Goal: Task Accomplishment & Management: Use online tool/utility

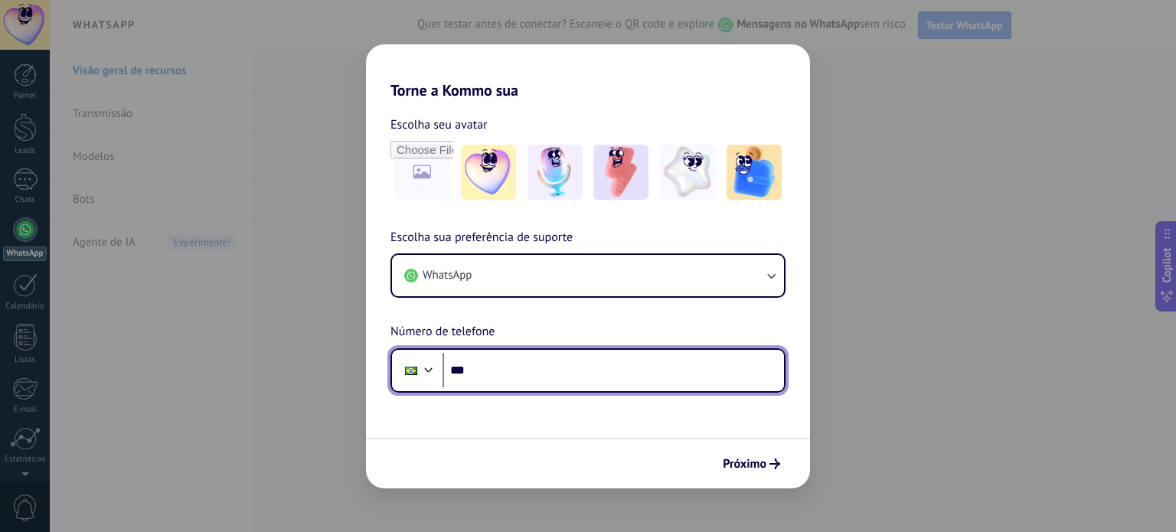
click at [607, 372] on input "***" at bounding box center [612, 370] width 341 height 35
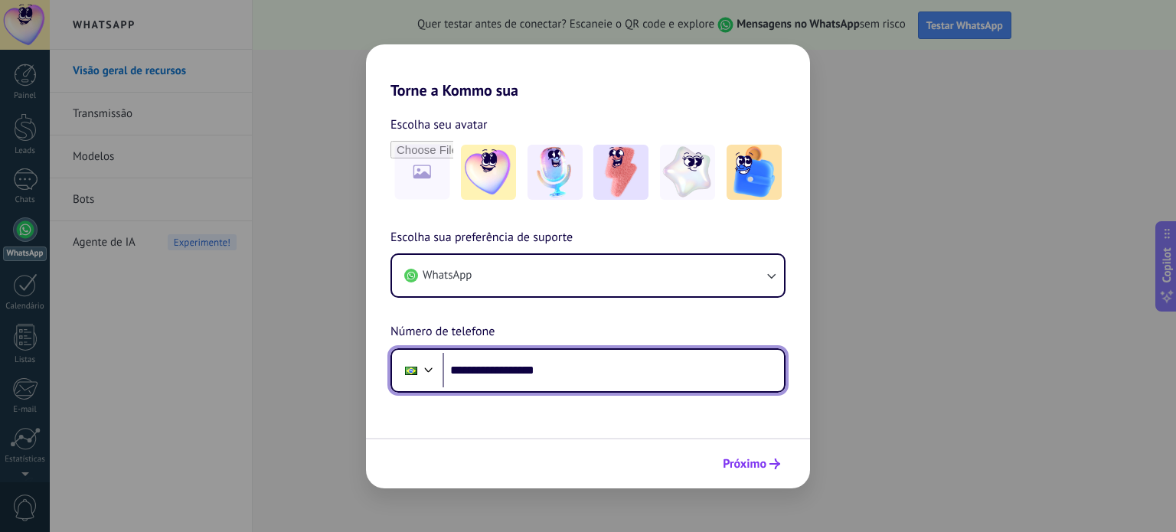
type input "**********"
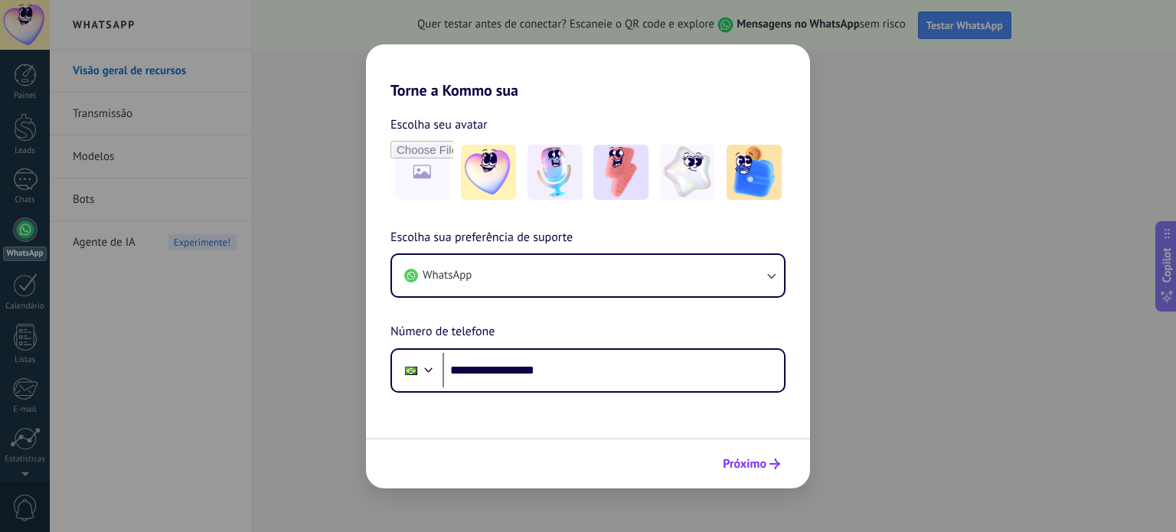
click at [741, 463] on span "Próximo" at bounding box center [745, 464] width 44 height 11
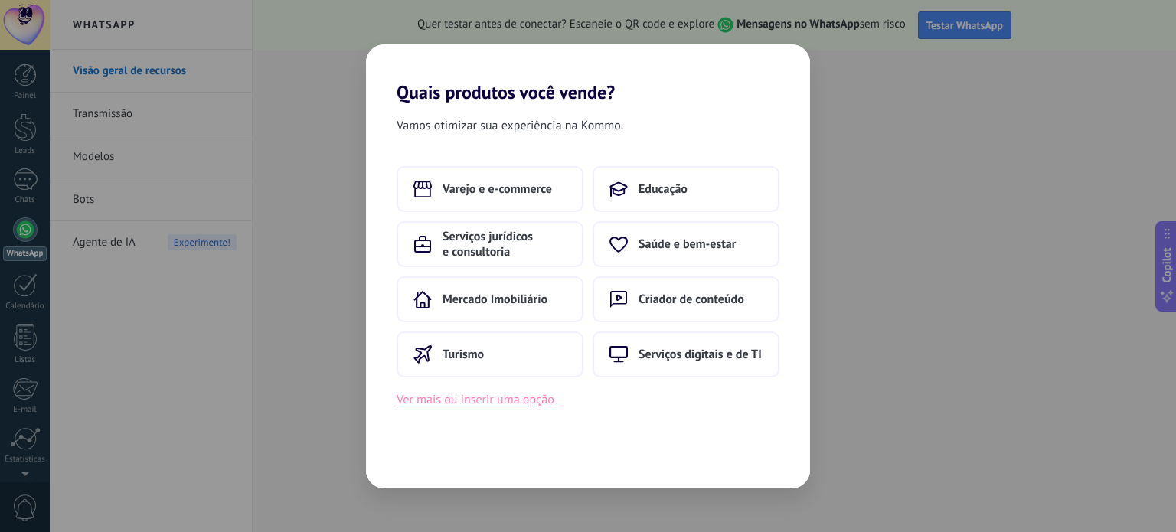
click at [513, 399] on button "Ver mais ou inserir uma opção" at bounding box center [476, 400] width 158 height 20
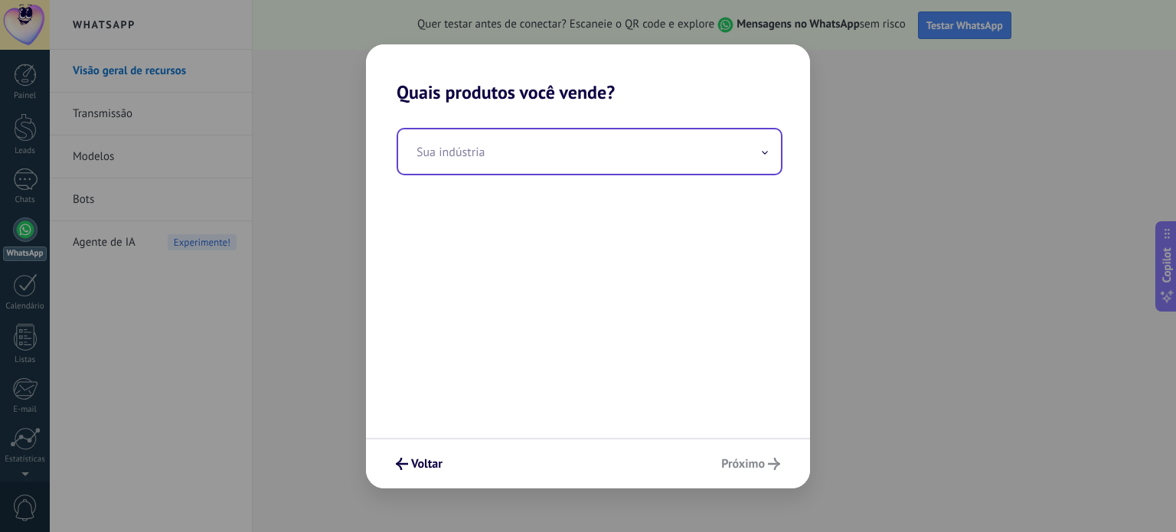
click at [671, 155] on input "text" at bounding box center [589, 151] width 383 height 44
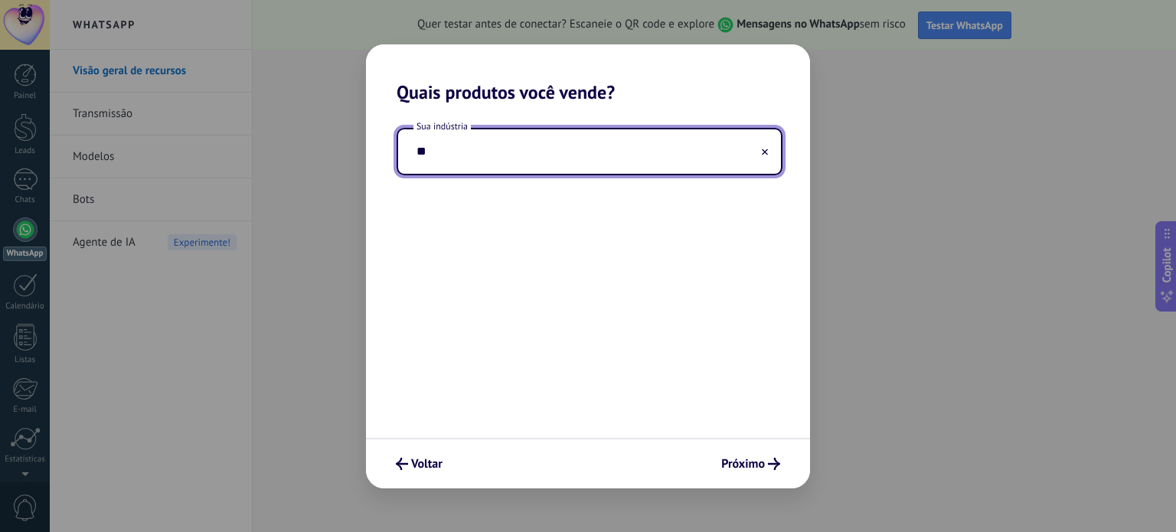
type input "*"
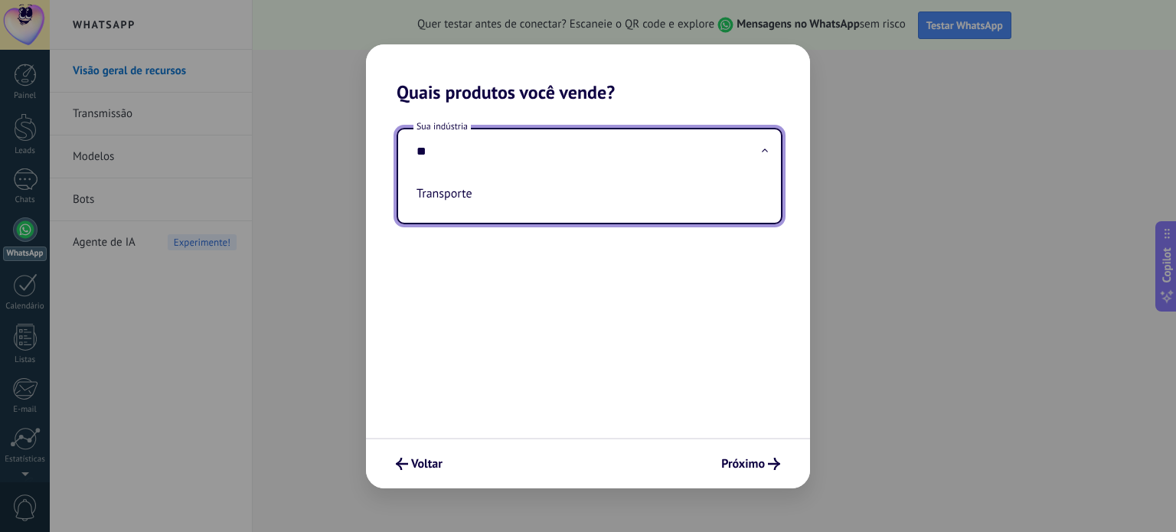
type input "*"
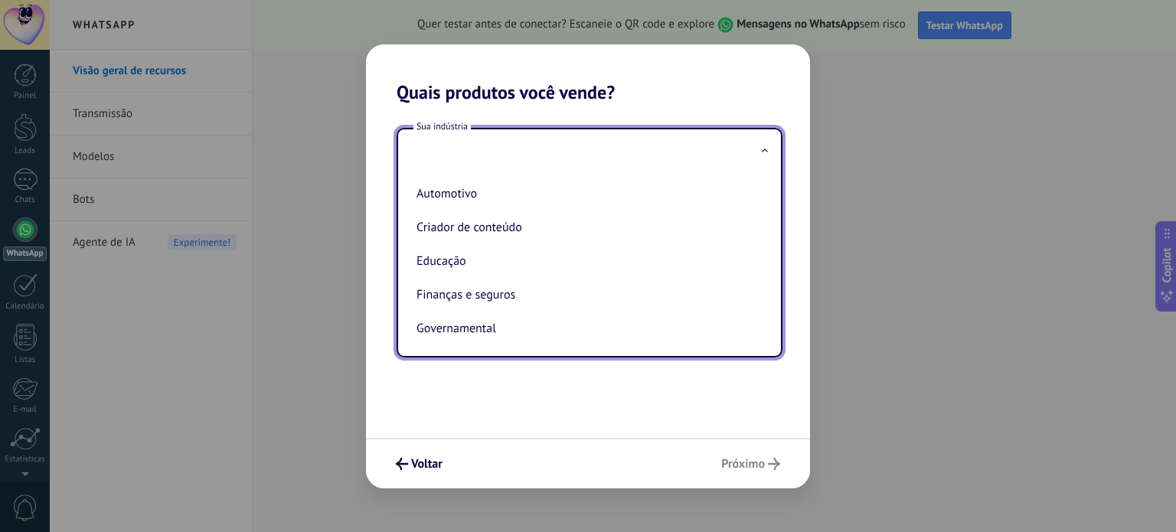
click at [393, 111] on div "Sua indústria Automotivo Criador de conteúdo Educação Finanças e seguros Govern…" at bounding box center [588, 270] width 444 height 335
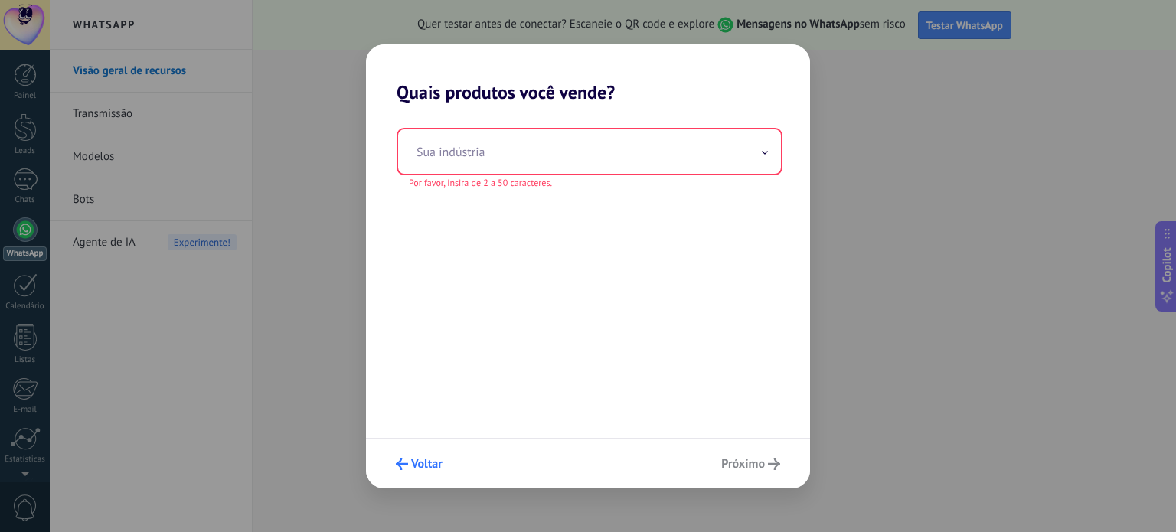
click at [397, 465] on use "submit" at bounding box center [402, 464] width 12 height 12
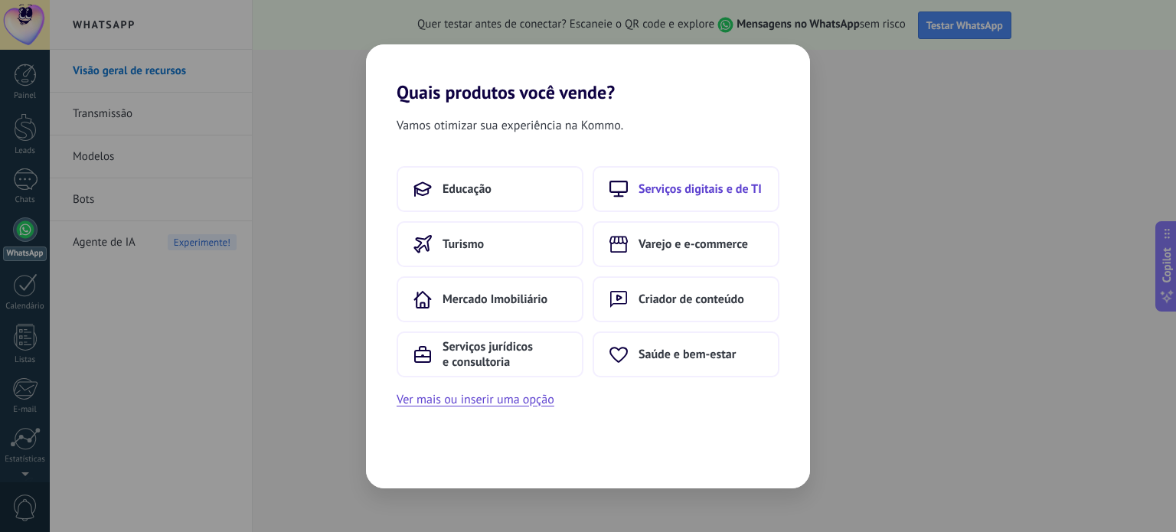
click at [674, 188] on span "Serviços digitais e de TI" at bounding box center [699, 188] width 123 height 15
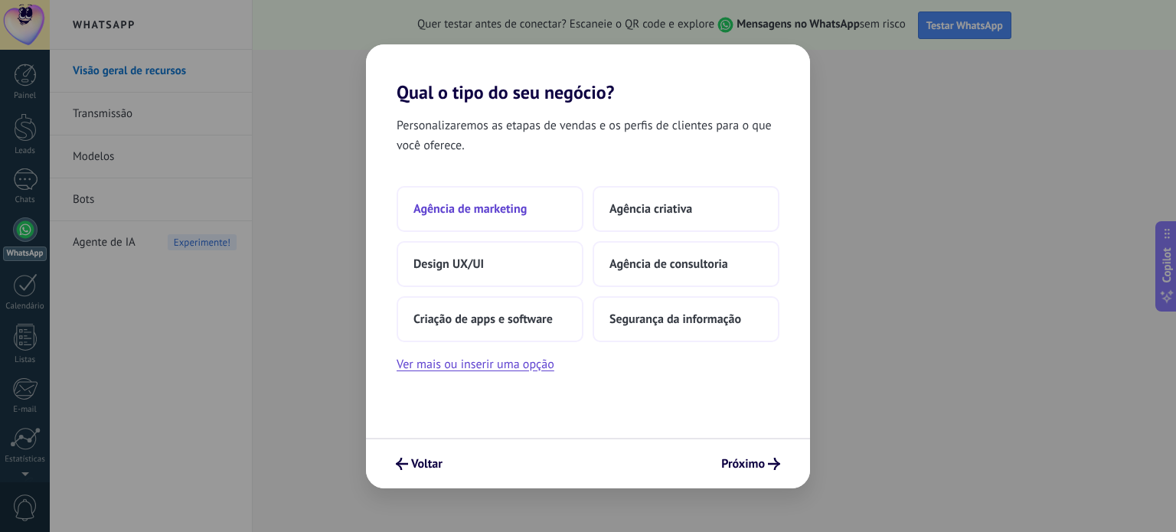
click at [468, 205] on span "Agência de marketing" at bounding box center [469, 208] width 113 height 15
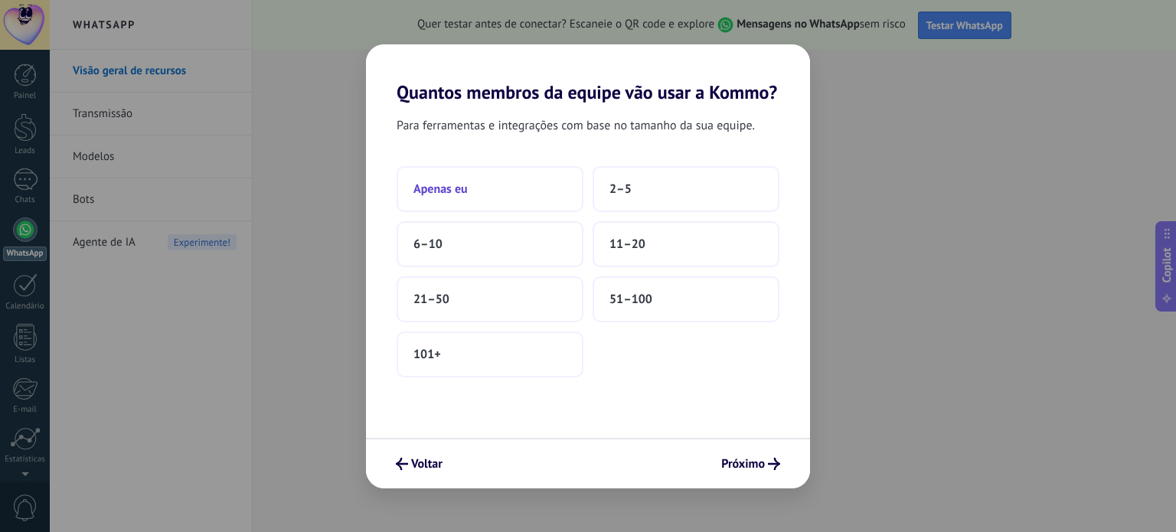
click at [499, 190] on button "Apenas eu" at bounding box center [490, 189] width 187 height 46
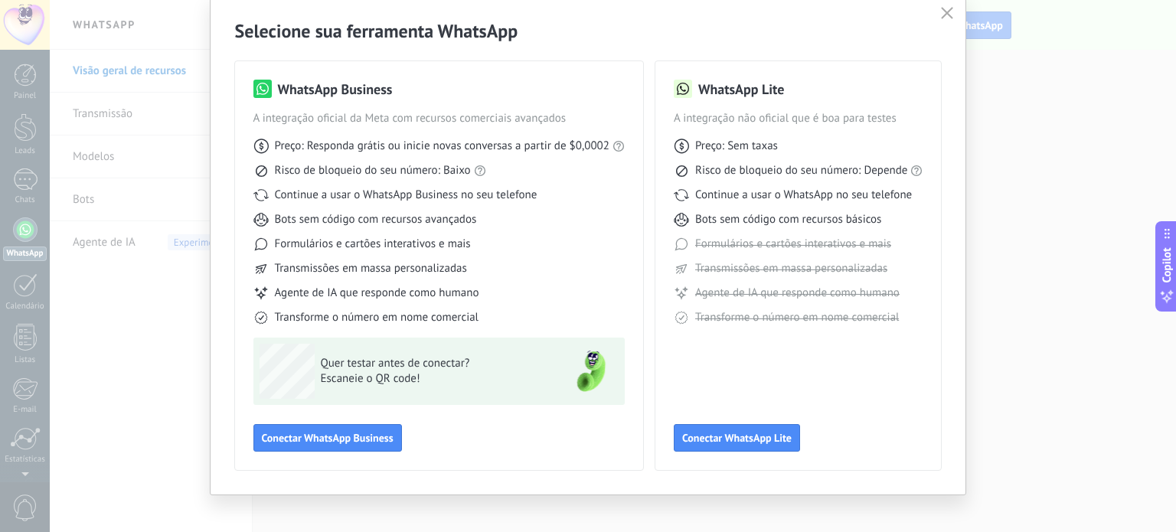
scroll to position [68, 0]
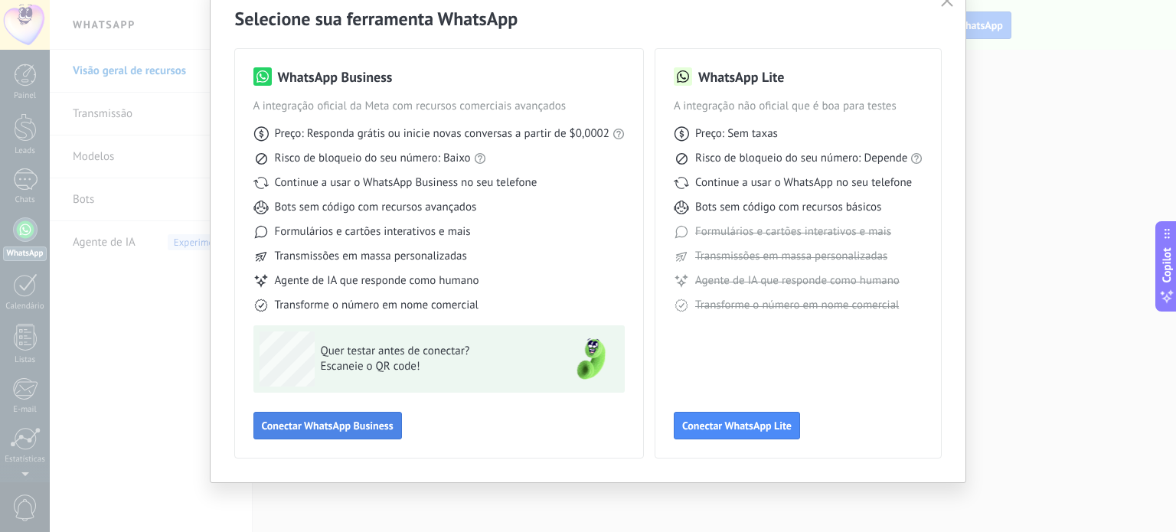
click at [351, 425] on span "Conectar WhatsApp Business" at bounding box center [328, 425] width 132 height 11
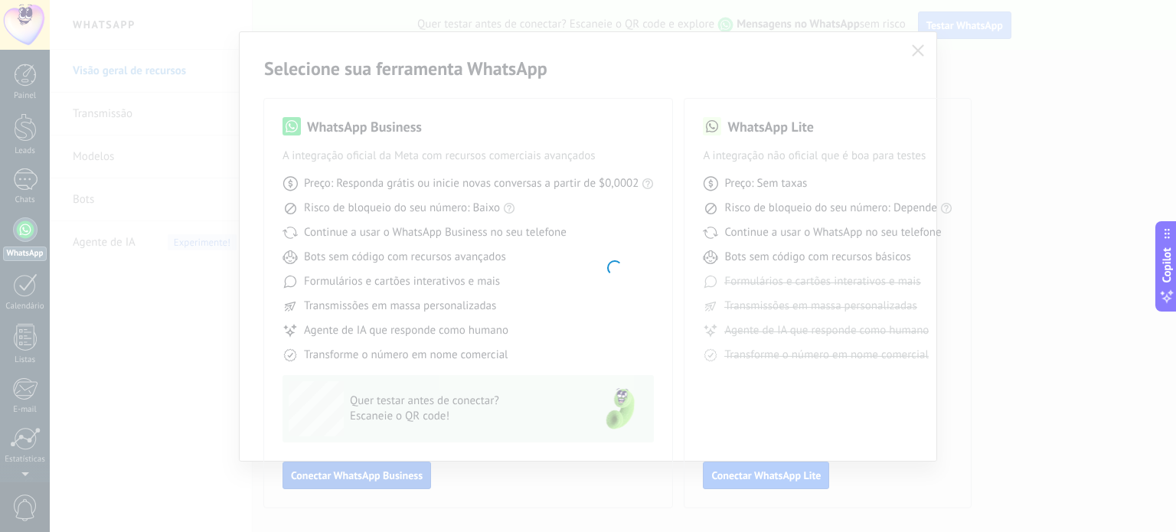
scroll to position [18, 0]
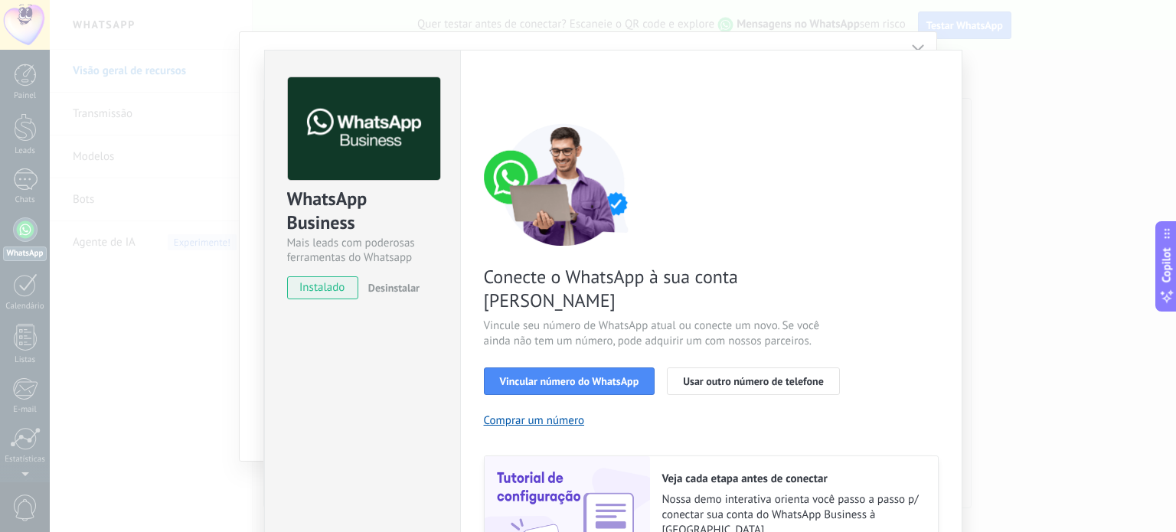
scroll to position [77, 0]
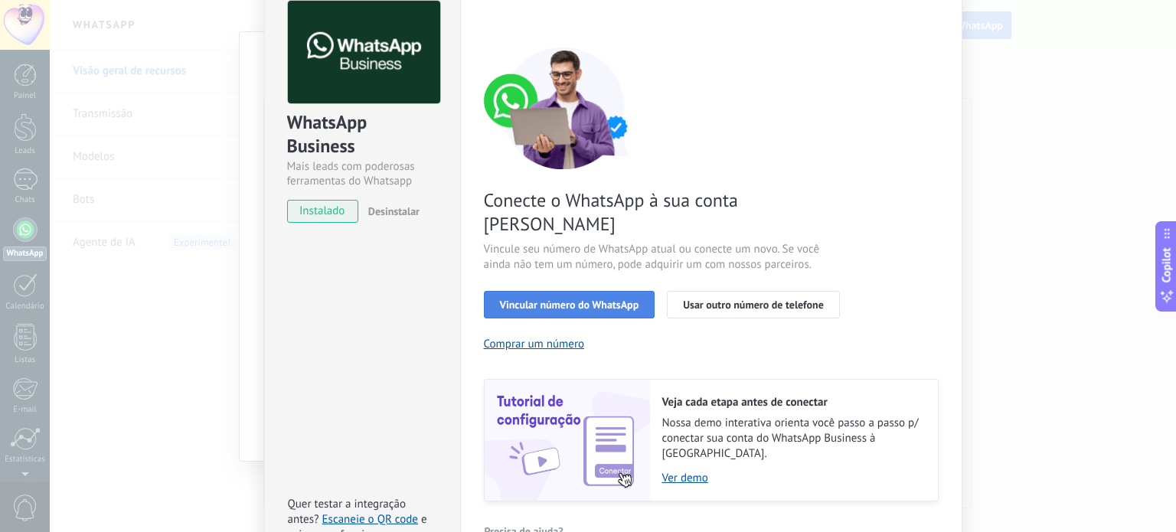
click at [554, 291] on button "Vincular número do WhatsApp" at bounding box center [569, 305] width 171 height 28
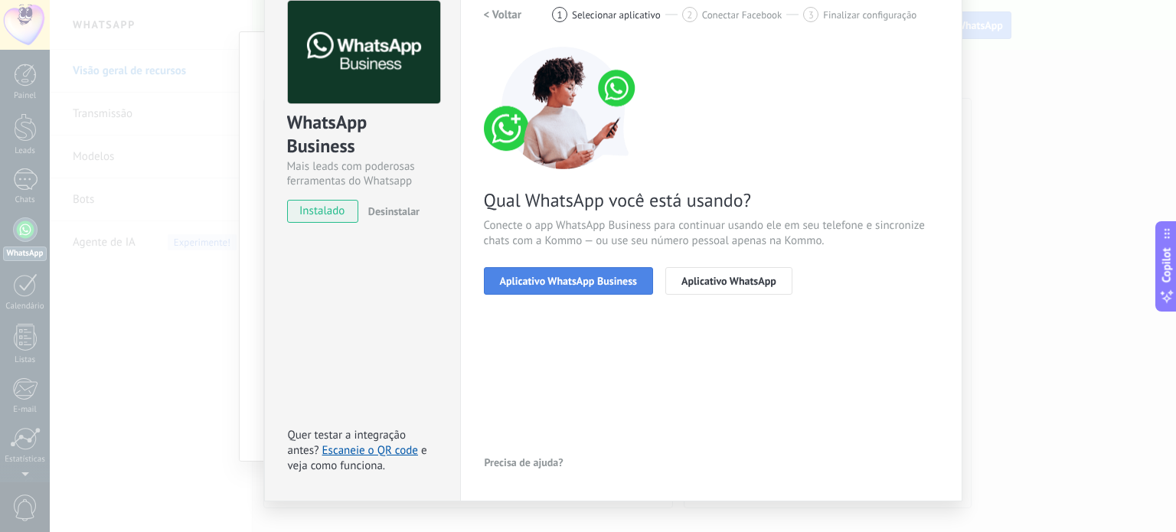
click at [553, 289] on button "Aplicativo WhatsApp Business" at bounding box center [568, 281] width 169 height 28
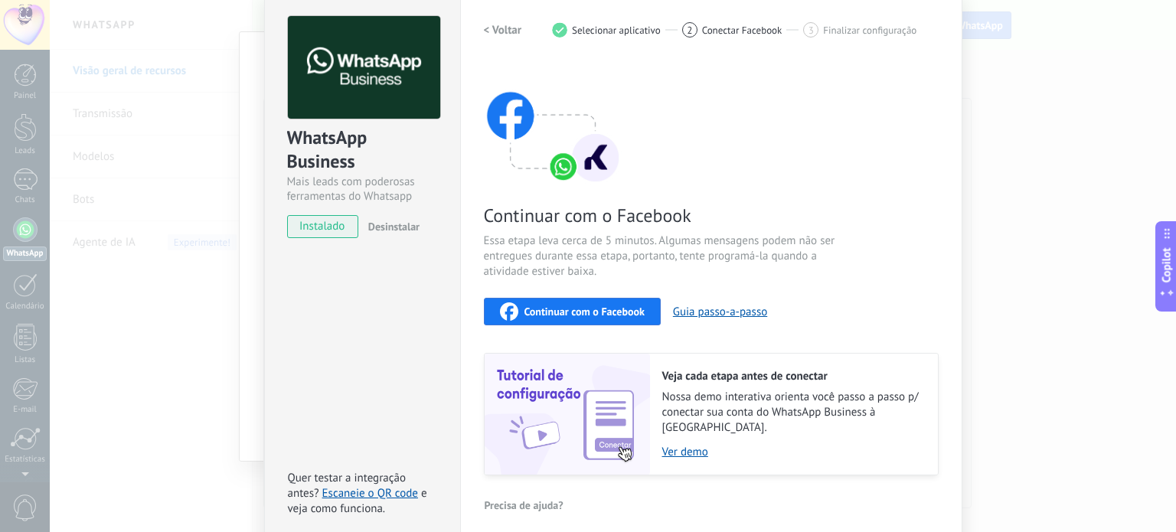
scroll to position [0, 0]
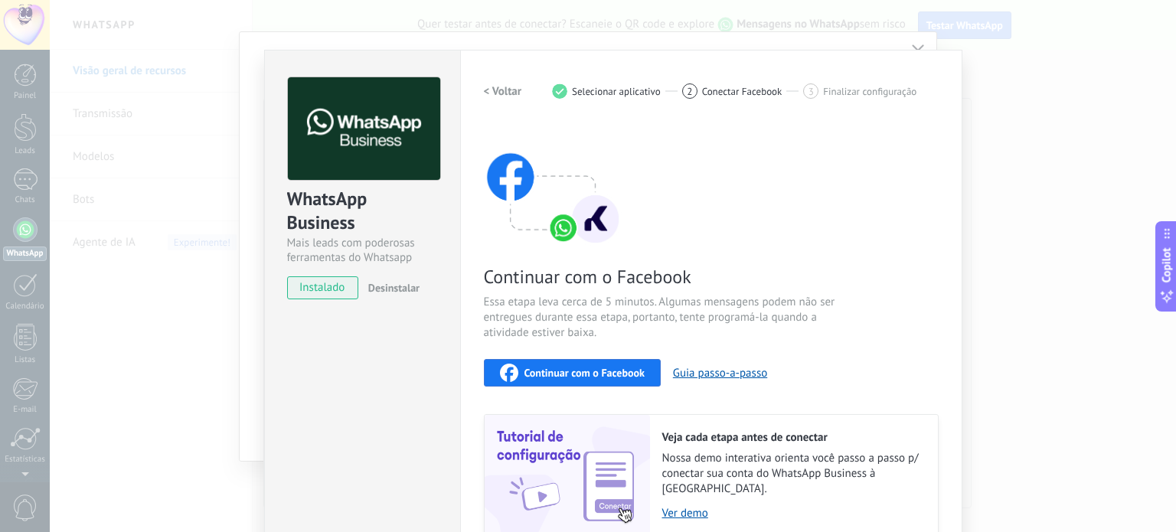
click at [607, 379] on div "Continuar com o Facebook" at bounding box center [572, 373] width 145 height 18
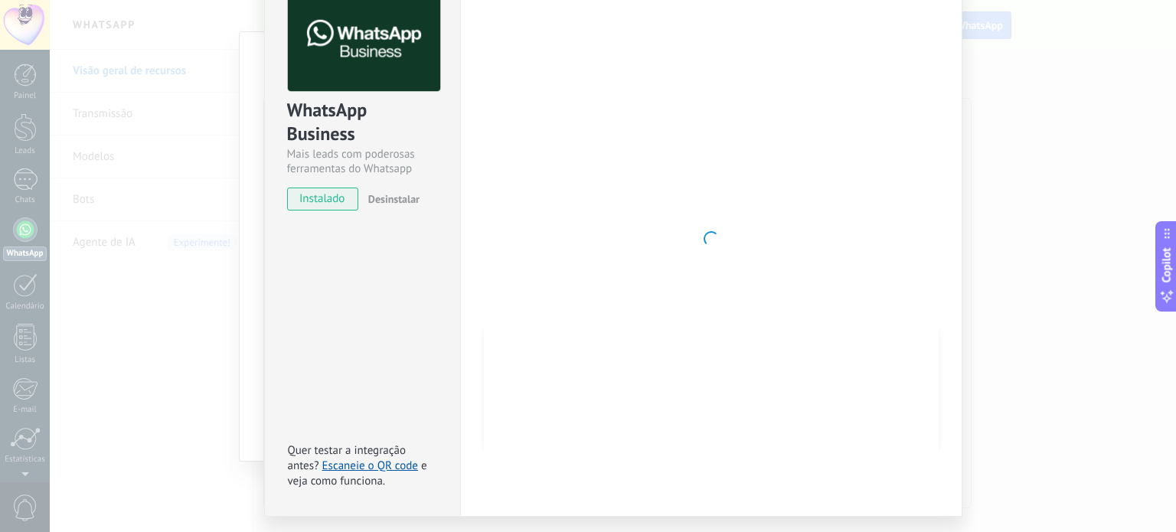
scroll to position [118, 0]
